Goal: Information Seeking & Learning: Learn about a topic

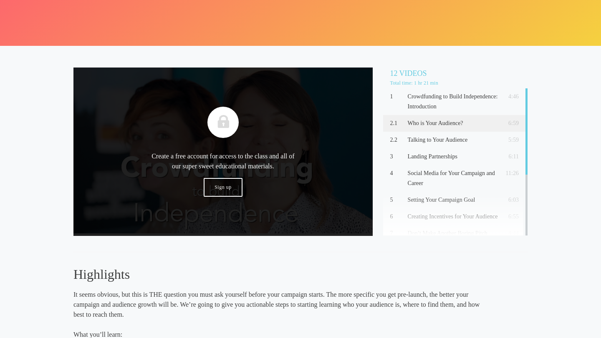
scroll to position [228, 0]
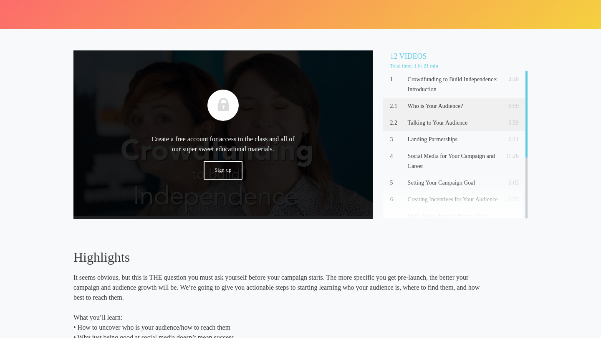
click at [460, 122] on p "Talking to Your Audience" at bounding box center [453, 123] width 91 height 10
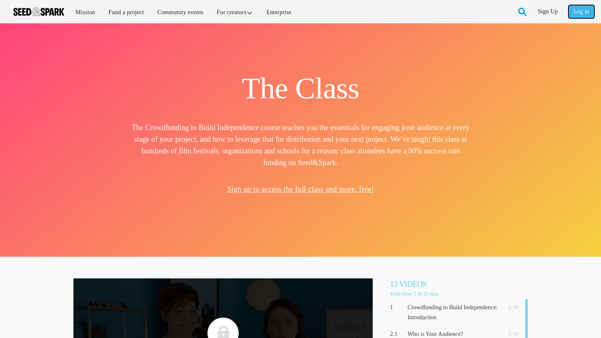
click at [584, 15] on link "Log in" at bounding box center [581, 11] width 26 height 13
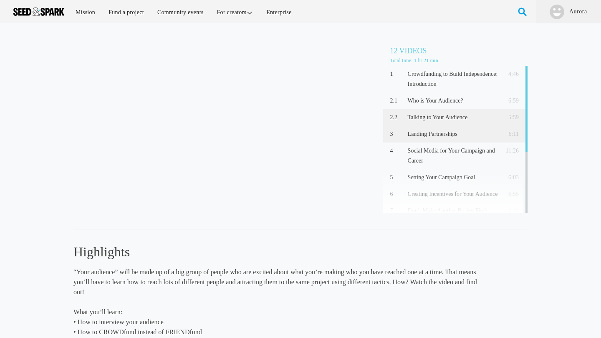
click at [401, 136] on p "3" at bounding box center [397, 134] width 14 height 10
